Goal: Find specific page/section: Find specific page/section

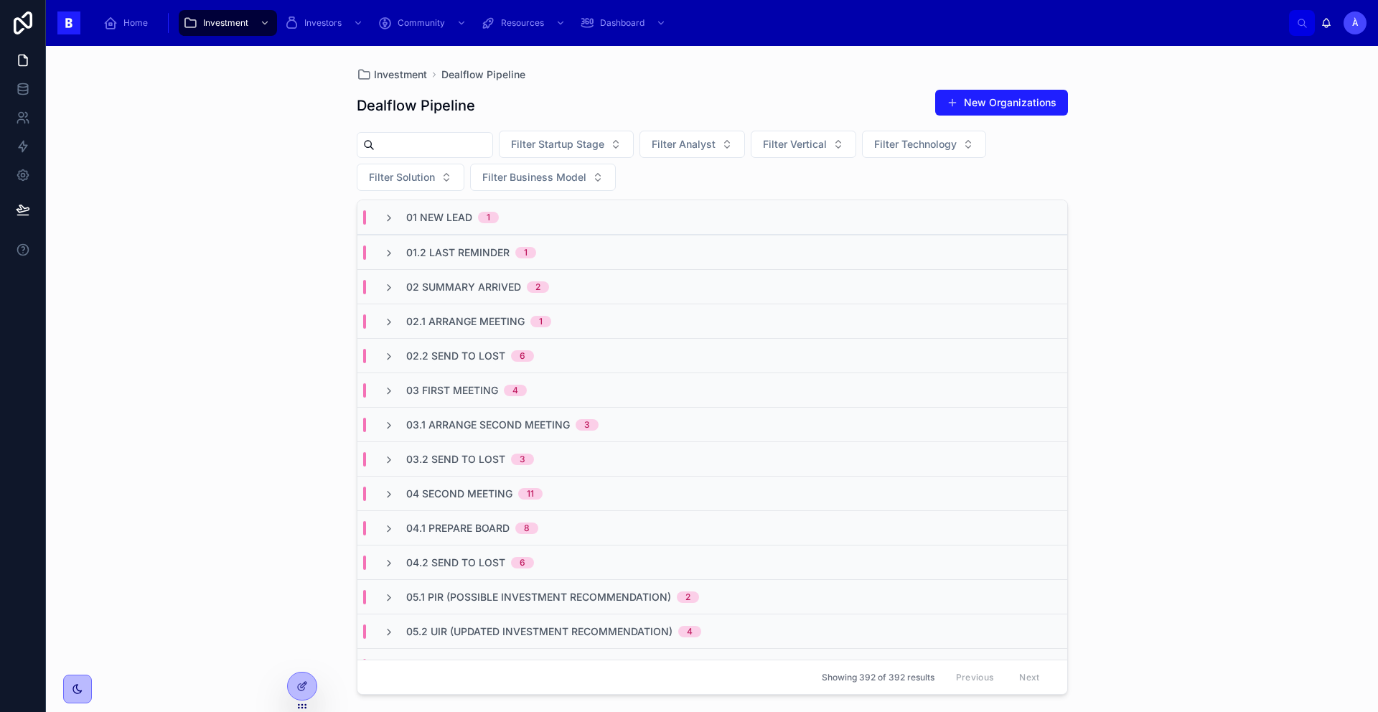
click at [446, 321] on span "02.1 Arrange Meeting" at bounding box center [465, 321] width 118 height 14
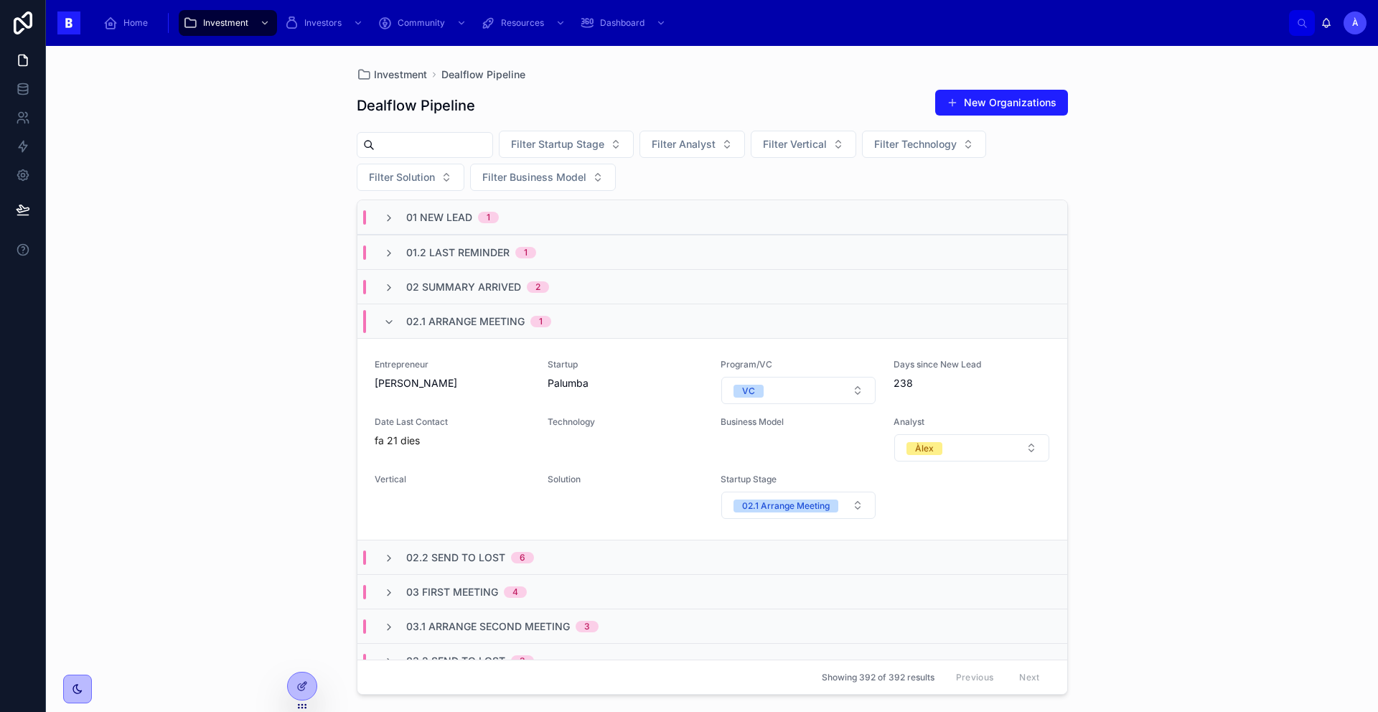
click at [447, 320] on span "02.1 Arrange Meeting" at bounding box center [465, 321] width 118 height 14
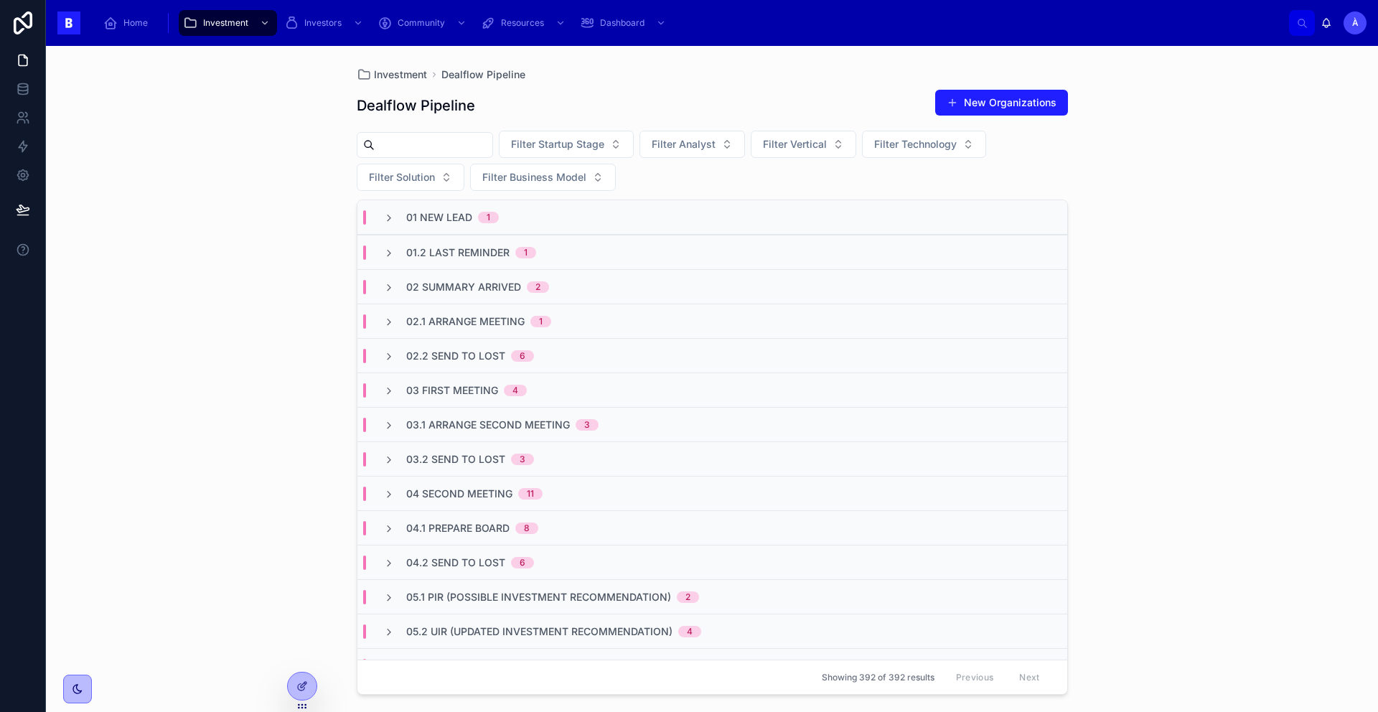
click at [459, 299] on div "02 Summary Arrived 2" at bounding box center [712, 286] width 710 height 34
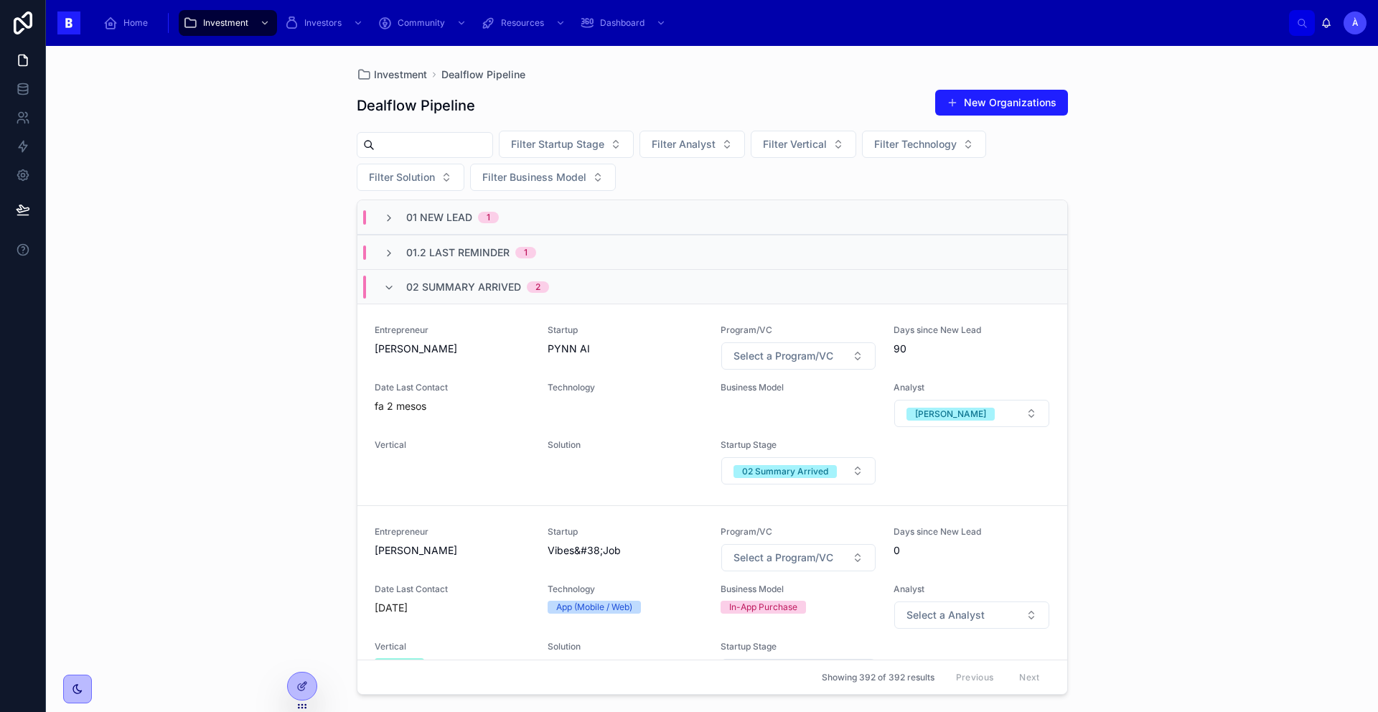
click at [476, 291] on span "02 Summary Arrived" at bounding box center [463, 287] width 115 height 14
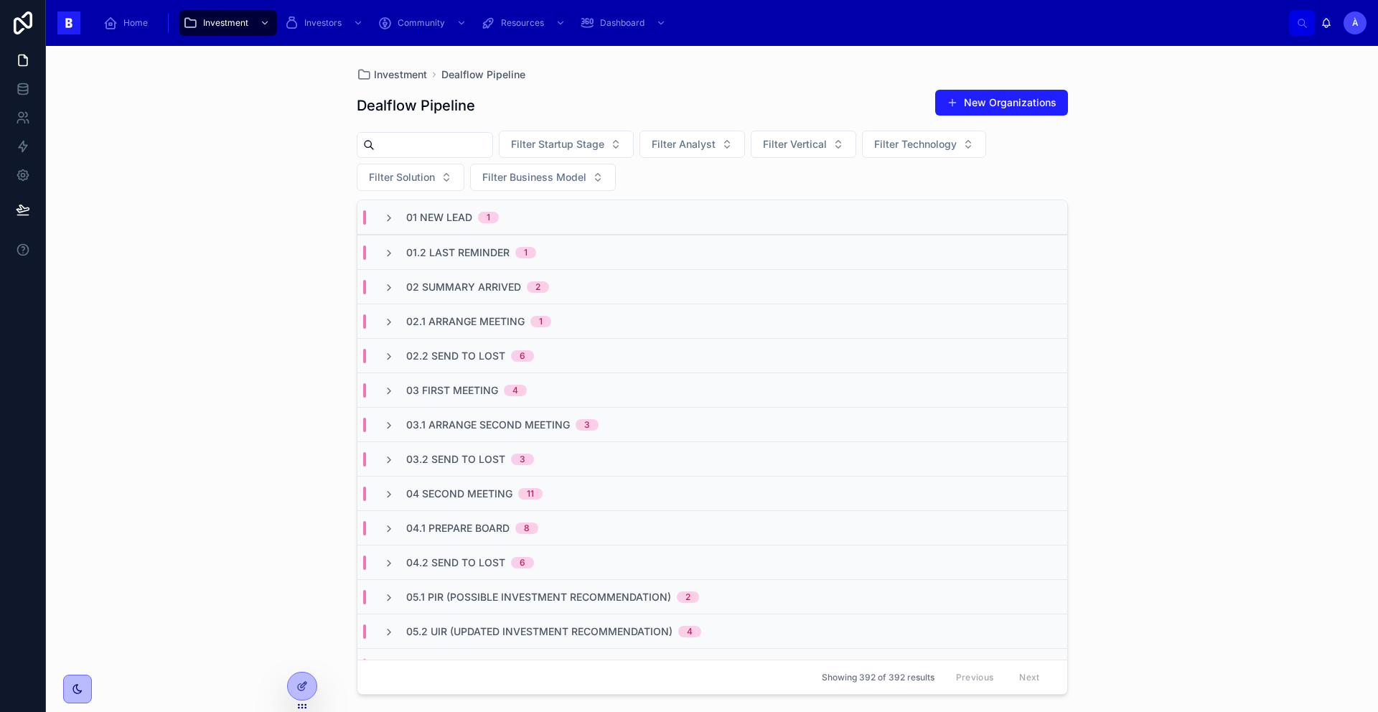
click at [475, 410] on div "03.1 Arrange Second Meeting 3" at bounding box center [712, 424] width 710 height 34
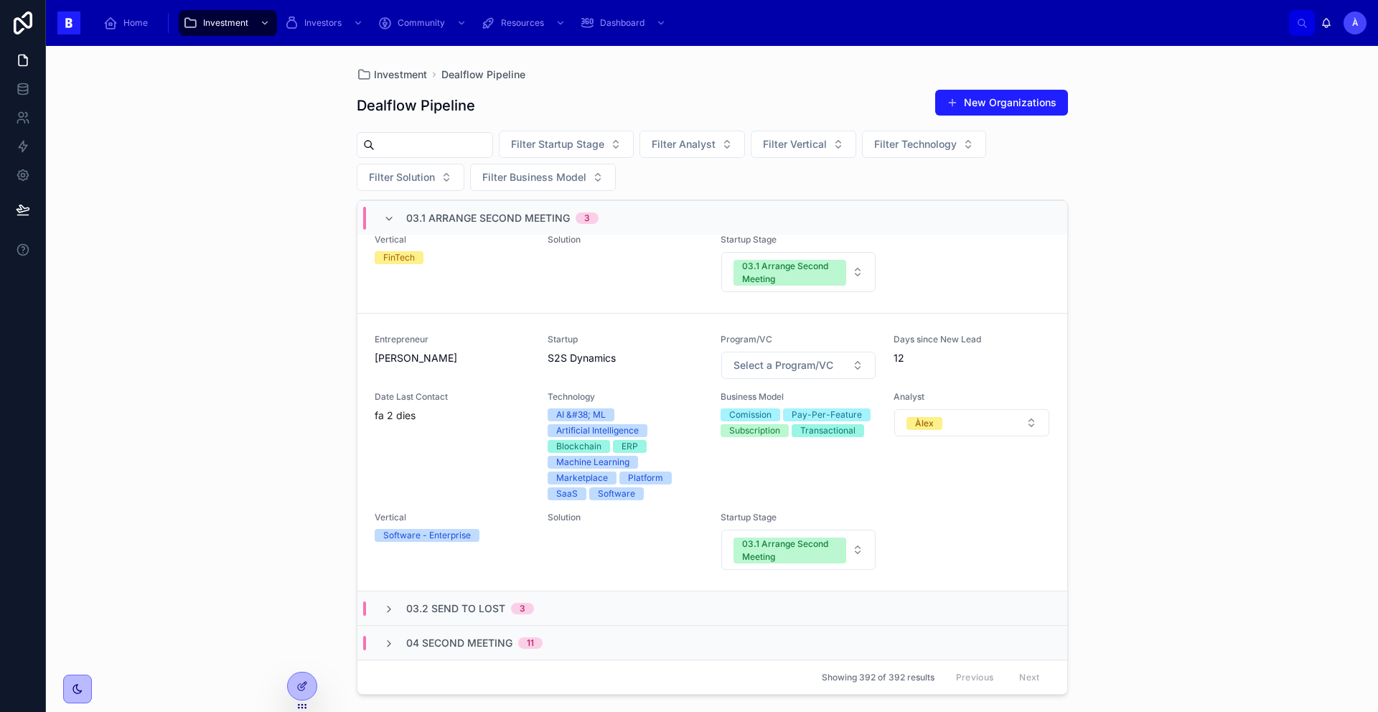
scroll to position [750, 0]
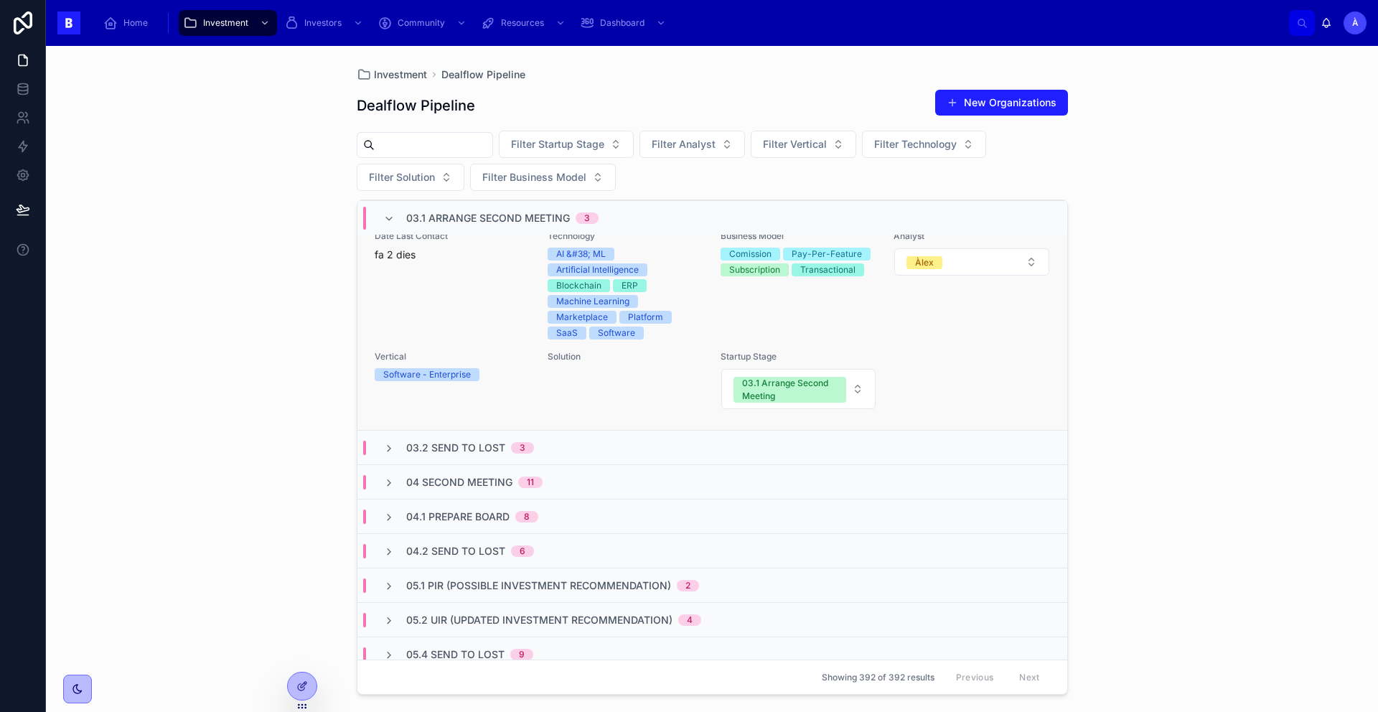
click at [474, 286] on div "Date Last Contact fa 2 dies" at bounding box center [453, 284] width 156 height 109
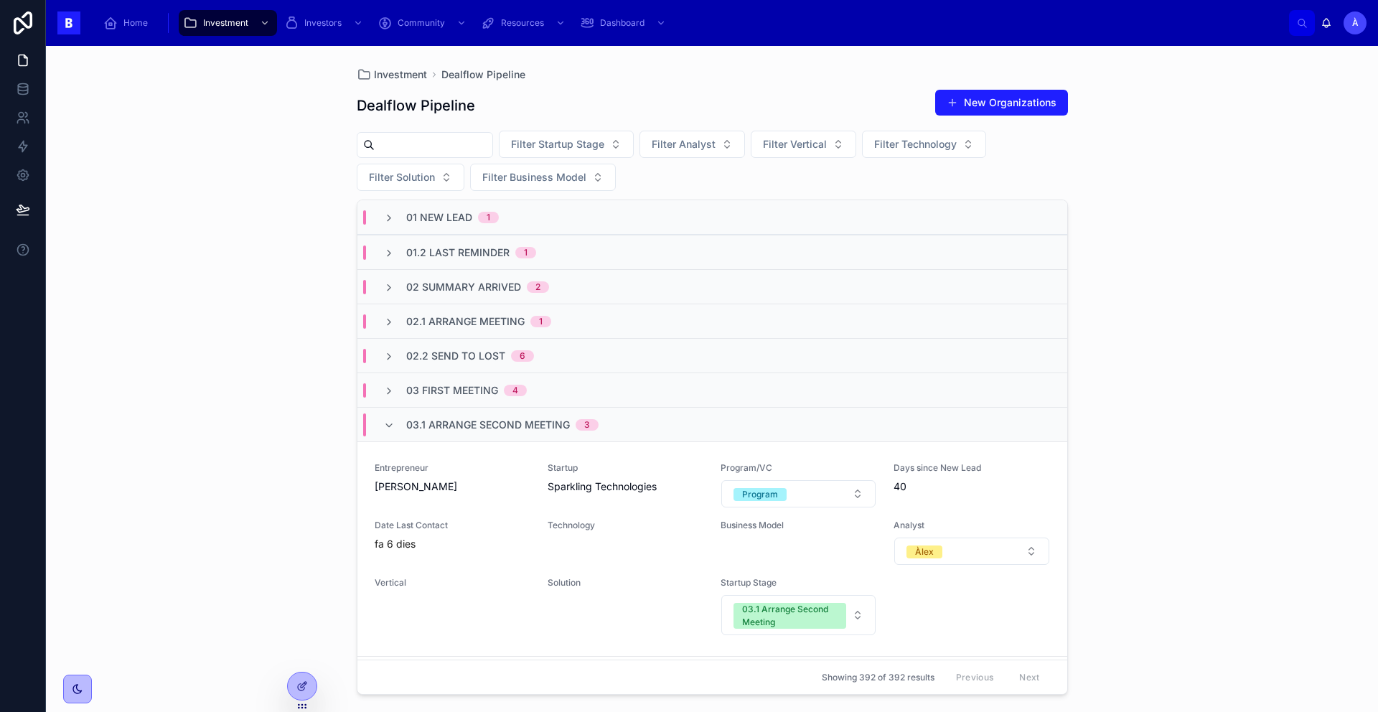
click at [413, 423] on span "03.1 Arrange Second Meeting" at bounding box center [488, 425] width 164 height 14
